Goal: Find specific fact: Find specific fact

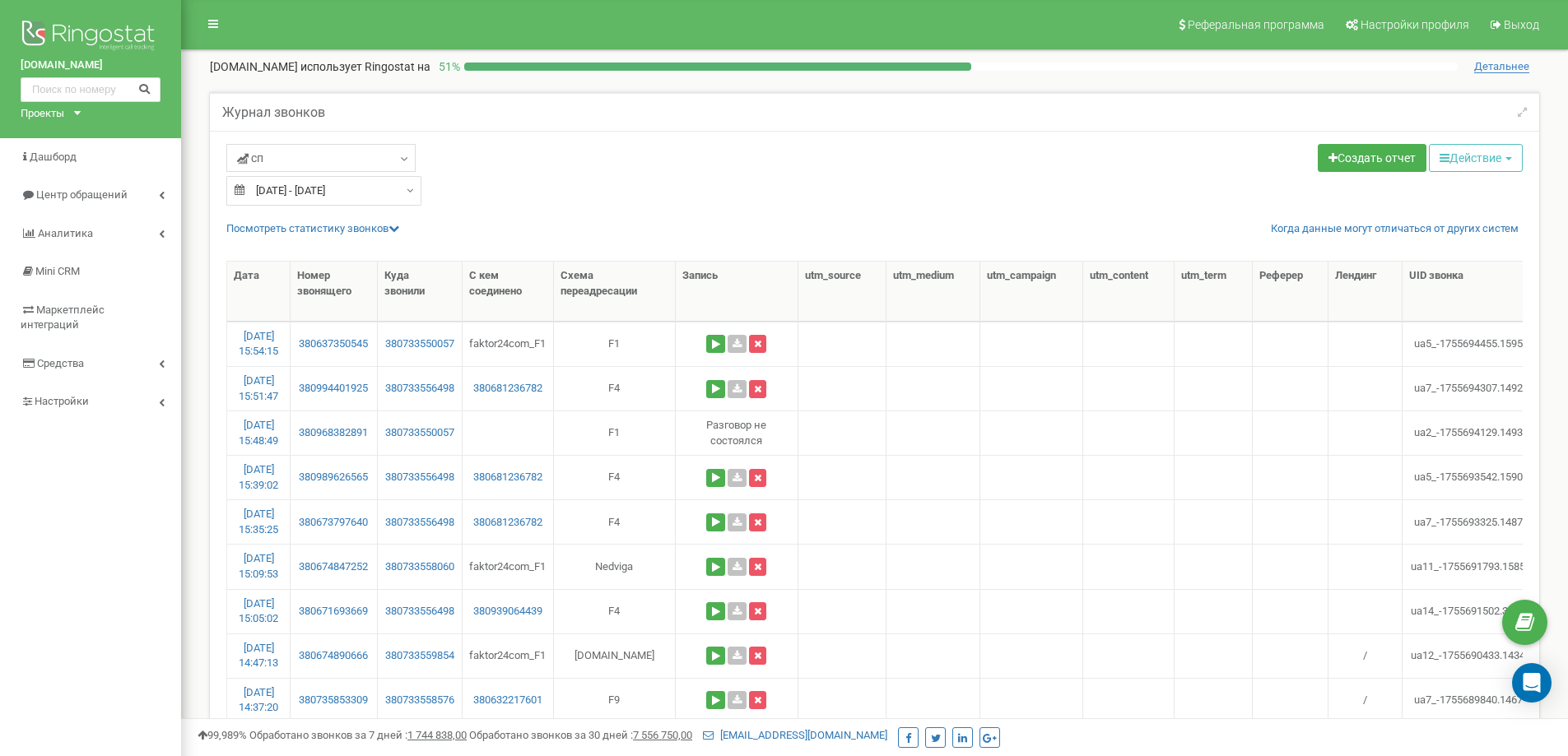
select select "50"
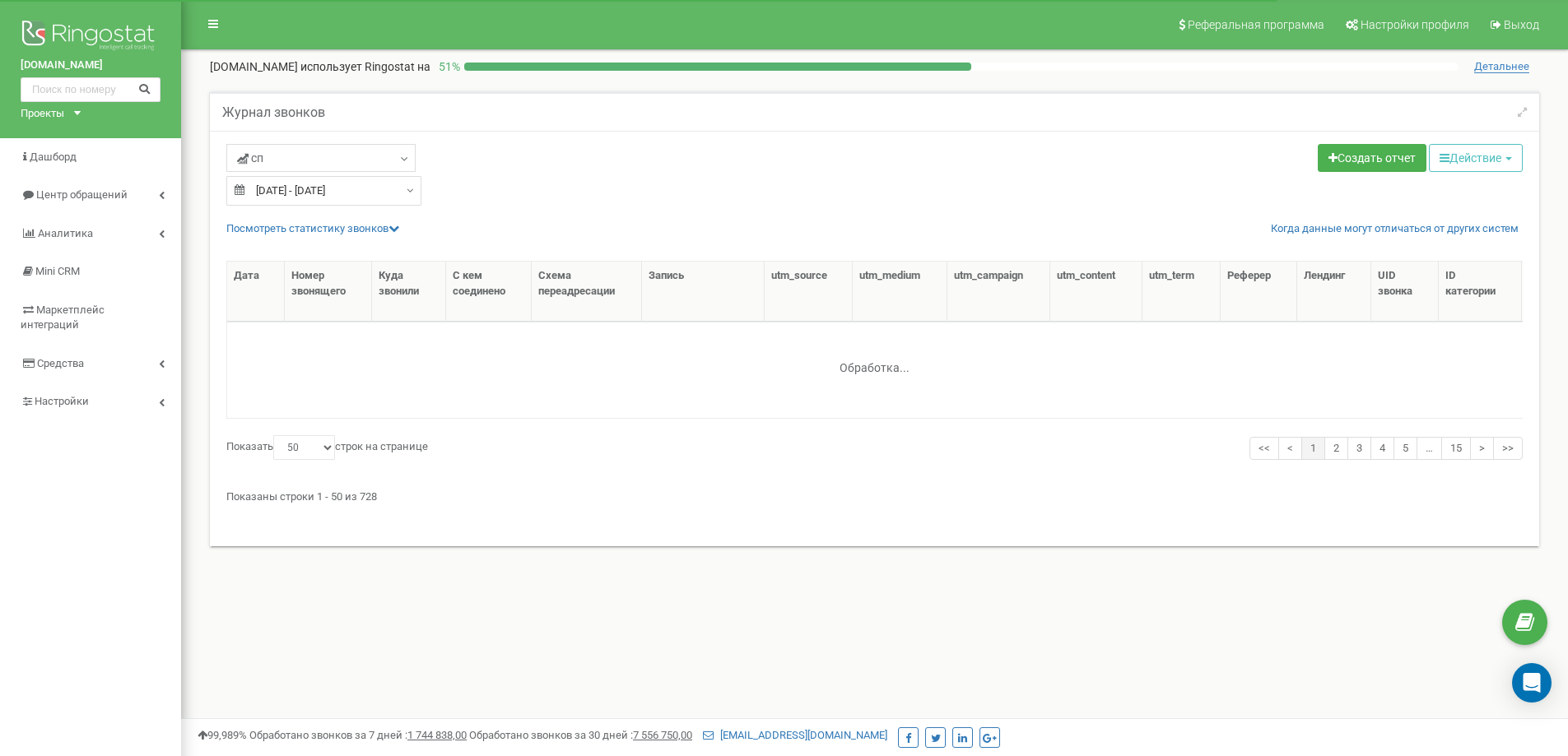
select select "50"
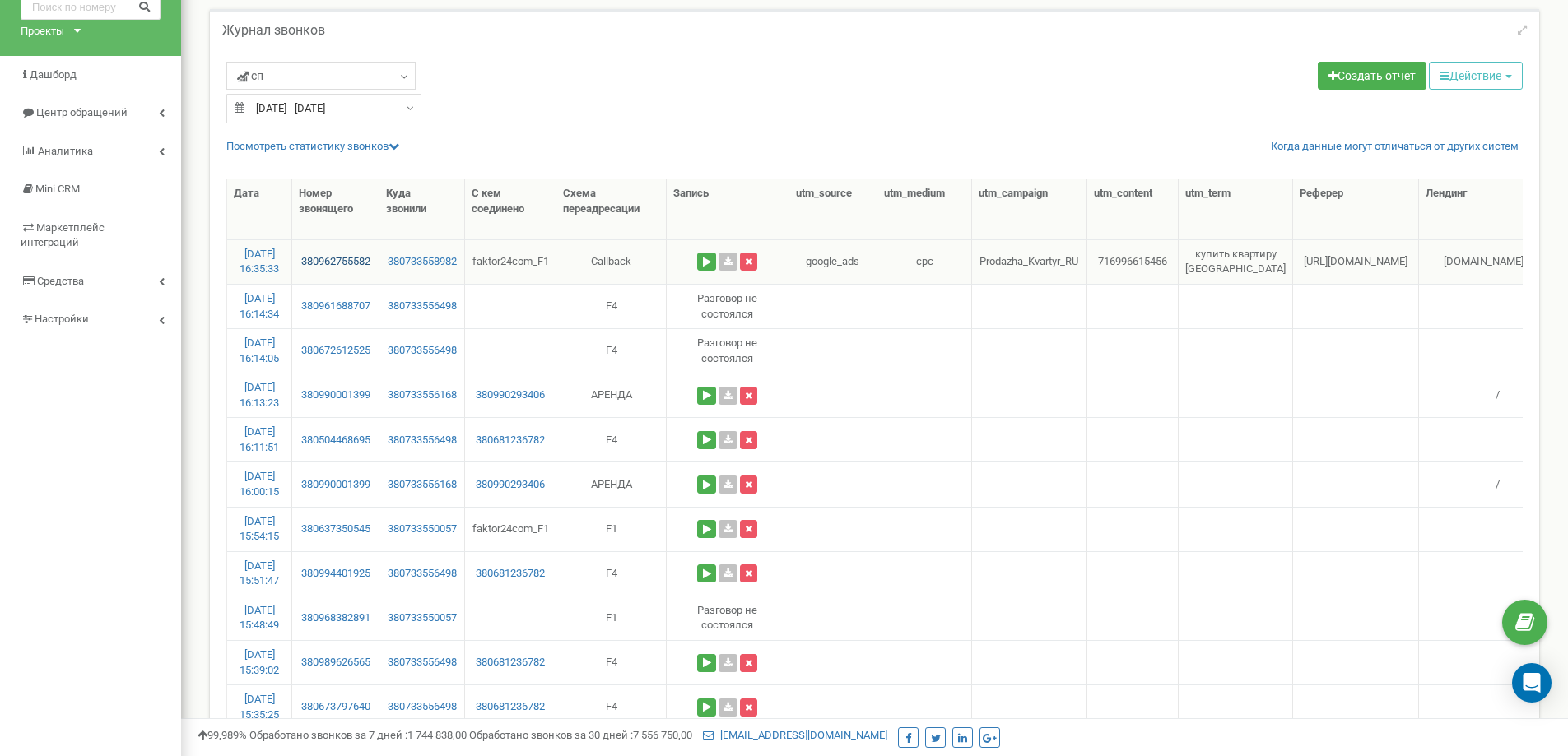
drag, startPoint x: 382, startPoint y: 261, endPoint x: 328, endPoint y: 276, distance: 56.0
copy link "0962755582"
